Goal: Find specific page/section: Find specific page/section

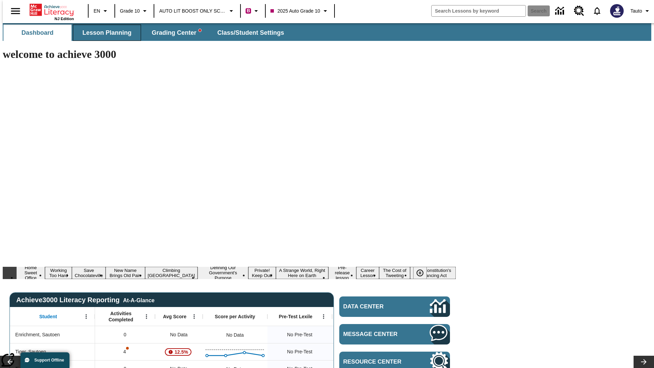
click at [104, 33] on span "Lesson Planning" at bounding box center [106, 33] width 49 height 8
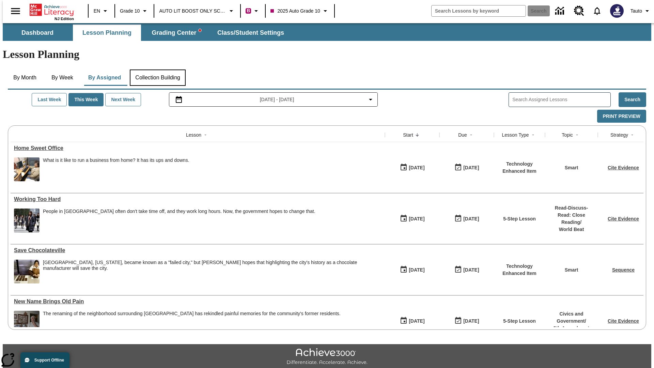
click at [157, 70] on button "Collection Building" at bounding box center [158, 78] width 56 height 16
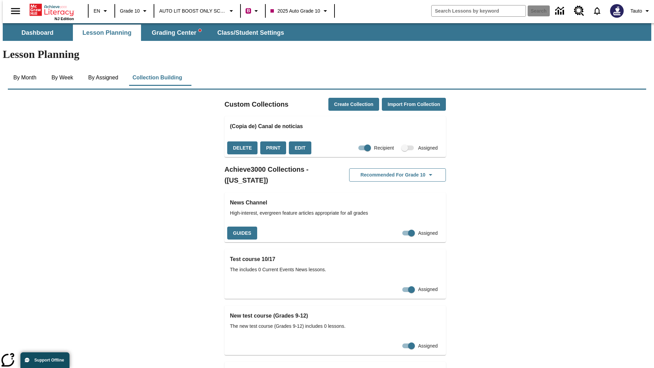
checkbox input "true"
